Goal: Task Accomplishment & Management: Use online tool/utility

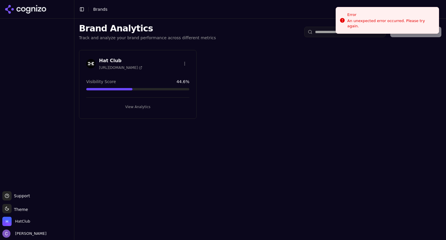
click at [153, 106] on button "View Analytics" at bounding box center [137, 106] width 103 height 9
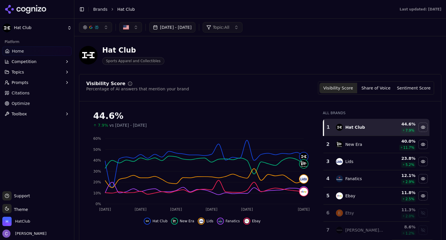
click at [33, 50] on link "Home" at bounding box center [36, 50] width 69 height 9
click at [20, 85] on span "Prompts" at bounding box center [20, 82] width 17 height 6
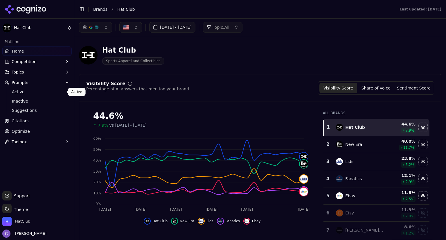
click at [46, 93] on span "Active" at bounding box center [37, 92] width 50 height 6
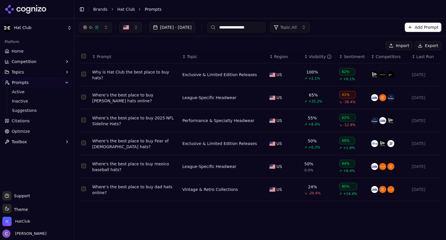
click at [306, 59] on div "↕ Visibility" at bounding box center [319, 57] width 30 height 6
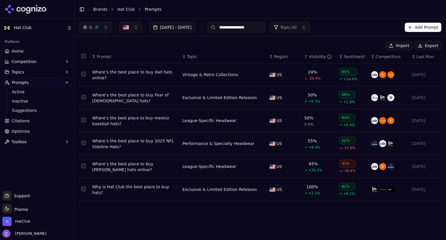
click at [306, 59] on div "↑ Visibility" at bounding box center [319, 57] width 30 height 6
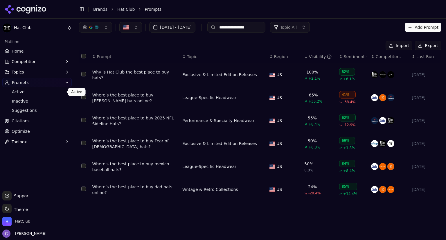
click at [40, 93] on span "Active" at bounding box center [37, 92] width 50 height 6
click at [306, 58] on div "↓ Visibility" at bounding box center [319, 57] width 30 height 6
click at [29, 82] on button "Prompts" at bounding box center [36, 82] width 69 height 9
click at [24, 90] on span "Active" at bounding box center [37, 92] width 50 height 6
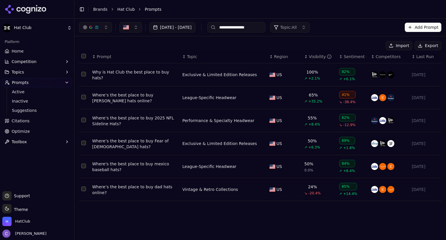
click at [304, 55] on div "↕ Visibility" at bounding box center [319, 57] width 30 height 6
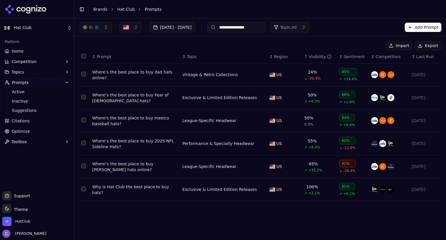
click at [314, 33] on div "**********" at bounding box center [259, 27] width 371 height 17
click at [297, 28] on span "Topic: All" at bounding box center [288, 27] width 17 height 6
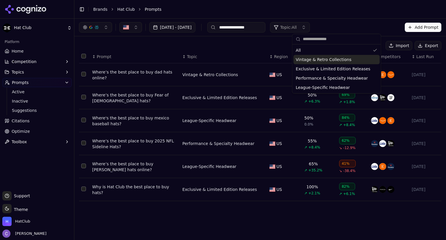
click at [359, 61] on div "Vintage & Retro Collections" at bounding box center [336, 59] width 86 height 9
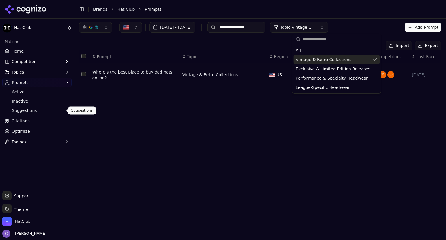
click at [29, 108] on span "Suggestions" at bounding box center [37, 110] width 50 height 6
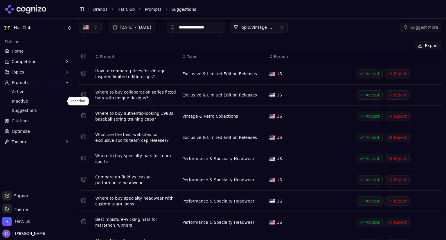
click at [30, 101] on span "Inactive" at bounding box center [37, 101] width 50 height 6
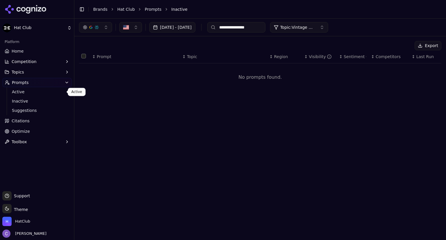
click at [32, 90] on span "Active" at bounding box center [37, 92] width 50 height 6
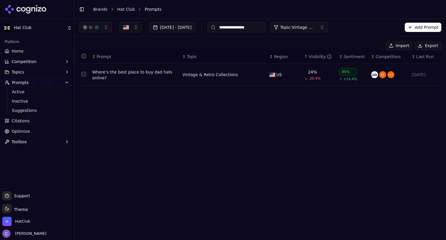
click at [265, 28] on input "**********" at bounding box center [236, 27] width 58 height 10
type input "*"
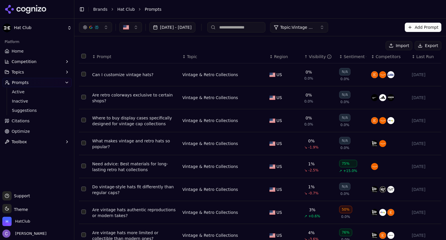
click at [315, 30] on span "Topic: Vintage & Retro Collections" at bounding box center [297, 27] width 35 height 6
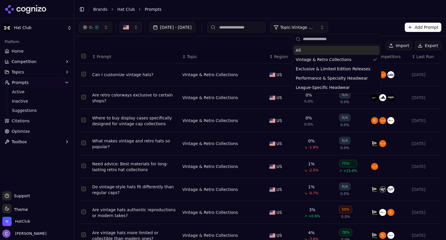
click at [314, 53] on div "All" at bounding box center [336, 50] width 86 height 9
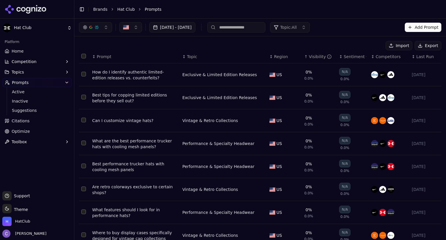
click at [306, 13] on div "Toggle Sidebar Brands Hat Club Prompts" at bounding box center [254, 9] width 360 height 8
click at [304, 58] on div "↑ Visibility" at bounding box center [319, 57] width 30 height 6
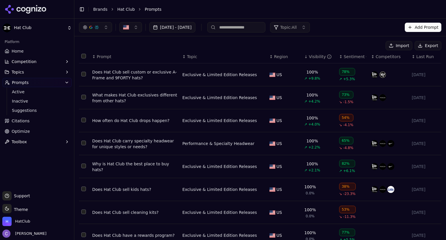
click at [304, 58] on div "↓ Visibility" at bounding box center [319, 57] width 30 height 6
click at [304, 57] on div "↕ Visibility" at bounding box center [319, 57] width 30 height 6
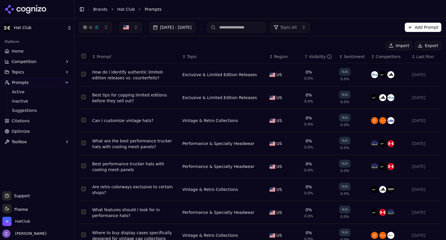
scroll to position [72, 0]
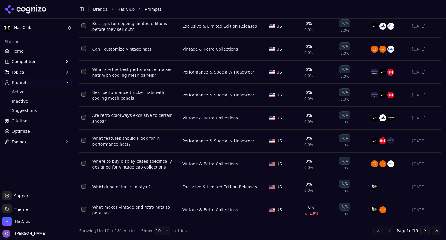
click at [420, 229] on button "Go to next page" at bounding box center [424, 230] width 9 height 9
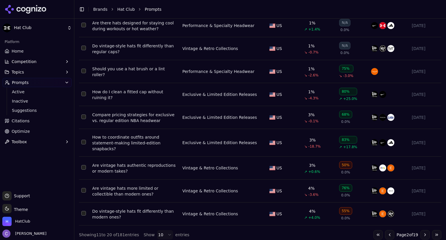
scroll to position [0, 0]
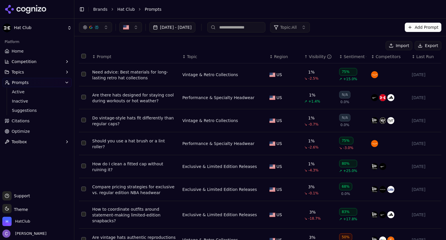
click at [26, 51] on link "Home" at bounding box center [36, 50] width 69 height 9
